Goal: Task Accomplishment & Management: Use online tool/utility

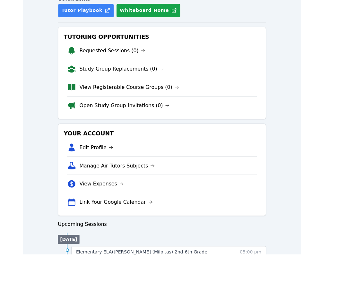
scroll to position [47, 0]
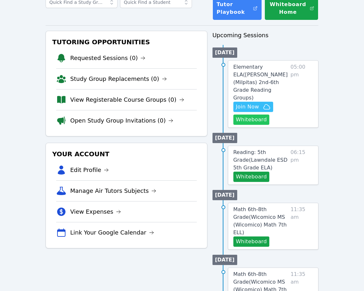
click at [247, 115] on button "Whiteboard" at bounding box center [251, 120] width 36 height 10
click at [247, 103] on span "Join Now" at bounding box center [247, 107] width 23 height 8
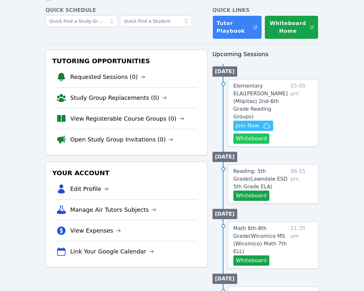
scroll to position [0, 0]
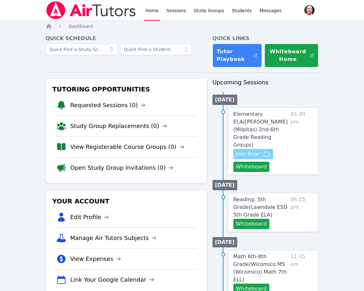
click at [254, 150] on span "Join Now" at bounding box center [247, 154] width 23 height 8
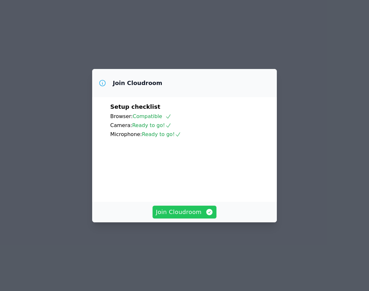
click at [179, 217] on span "Join Cloudroom" at bounding box center [184, 212] width 57 height 9
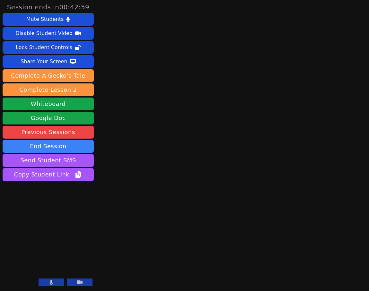
click at [55, 283] on button at bounding box center [51, 282] width 26 height 8
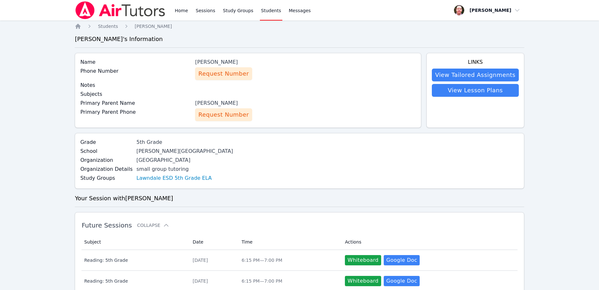
click at [228, 115] on span "Request Number" at bounding box center [223, 114] width 50 height 9
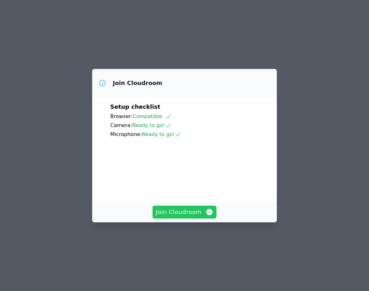
click at [186, 217] on span "Join Cloudroom" at bounding box center [184, 212] width 57 height 9
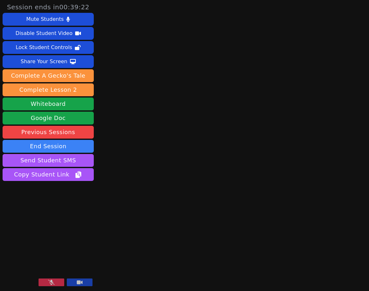
click at [55, 280] on button at bounding box center [51, 282] width 26 height 8
click at [56, 282] on button at bounding box center [51, 282] width 26 height 8
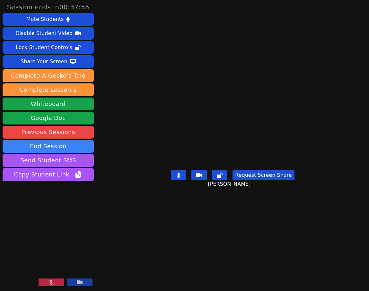
click at [55, 280] on button at bounding box center [51, 282] width 26 height 8
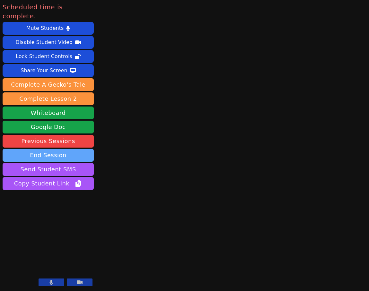
click at [60, 149] on button "End Session" at bounding box center [48, 155] width 91 height 13
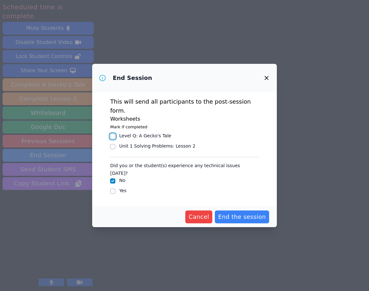
click at [112, 136] on input "Level Q : A Gecko's Tale" at bounding box center [112, 136] width 5 height 5
checkbox input "true"
click at [247, 212] on span "End the session" at bounding box center [242, 216] width 48 height 9
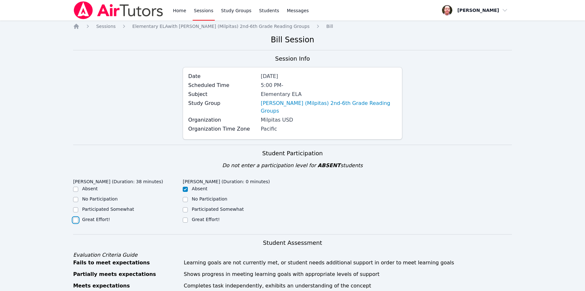
click at [76, 217] on input "Great Effort!" at bounding box center [75, 219] width 5 height 5
checkbox input "true"
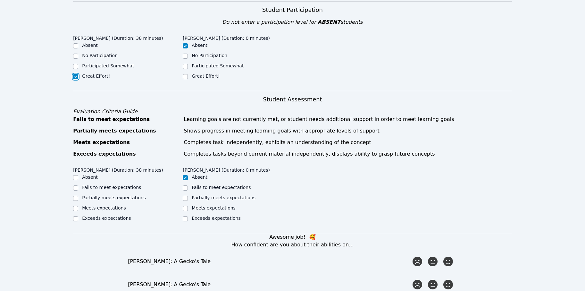
scroll to position [156, 0]
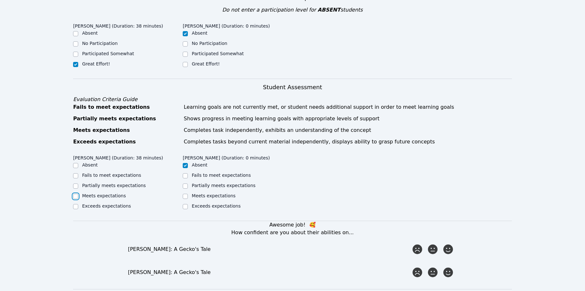
click at [75, 194] on input "Meets expectations" at bounding box center [75, 196] width 5 height 5
checkbox input "true"
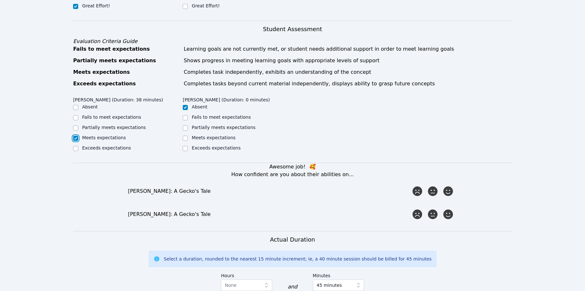
scroll to position [216, 0]
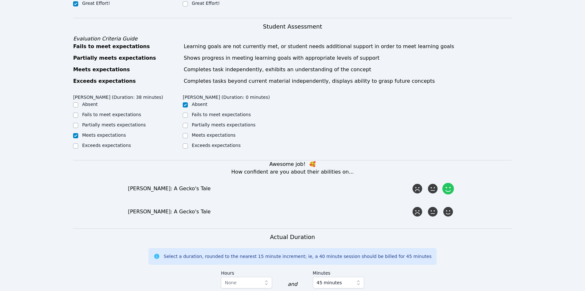
click at [368, 183] on icon at bounding box center [449, 189] width 12 height 12
click at [0, 0] on input "radio" at bounding box center [0, 0] width 0 height 0
click at [368, 206] on icon at bounding box center [433, 212] width 12 height 12
click at [0, 0] on input "radio" at bounding box center [0, 0] width 0 height 0
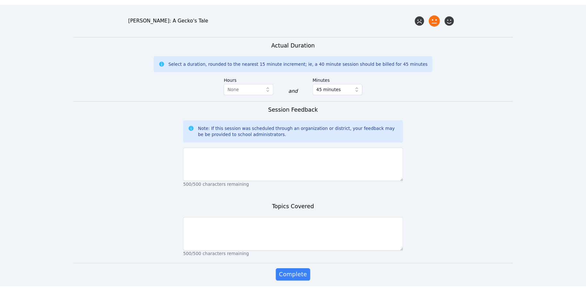
scroll to position [412, 0]
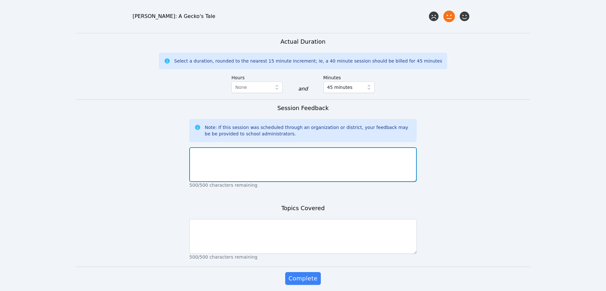
click at [253, 150] on textarea at bounding box center [302, 164] width 227 height 35
paste textarea "[DATE] we read the first story of the second unit. [PERSON_NAME] did well and e…"
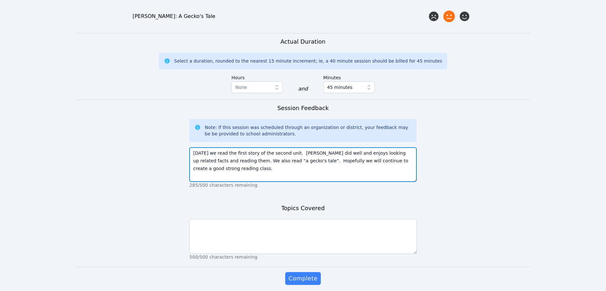
type textarea "[DATE] we read the first story of the second unit. [PERSON_NAME] did well and e…"
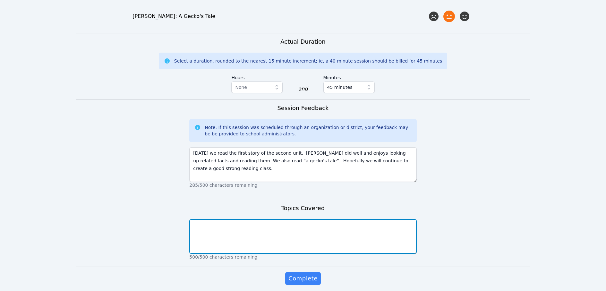
click at [230, 225] on textarea at bounding box center [302, 236] width 227 height 35
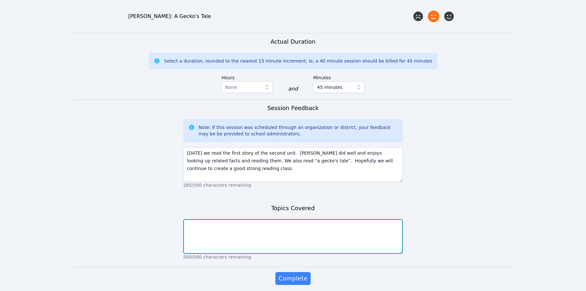
scroll to position [412, 0]
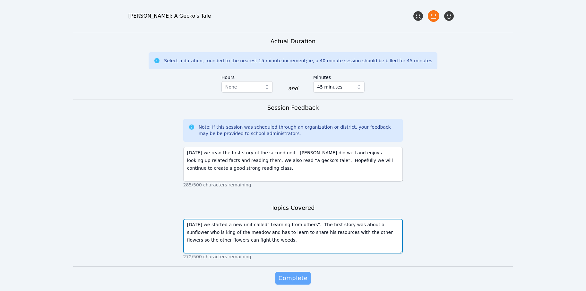
type textarea "[DATE] we started a new unit called" Learning from others". The first story was…"
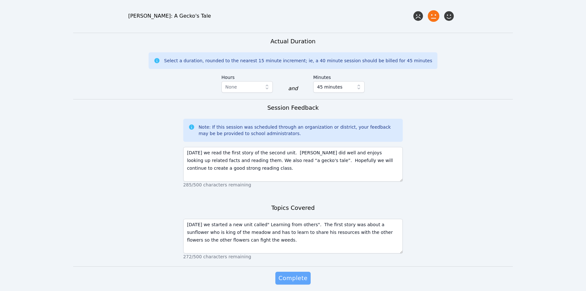
click at [302, 274] on span "Complete" at bounding box center [292, 278] width 29 height 9
